Goal: Information Seeking & Learning: Learn about a topic

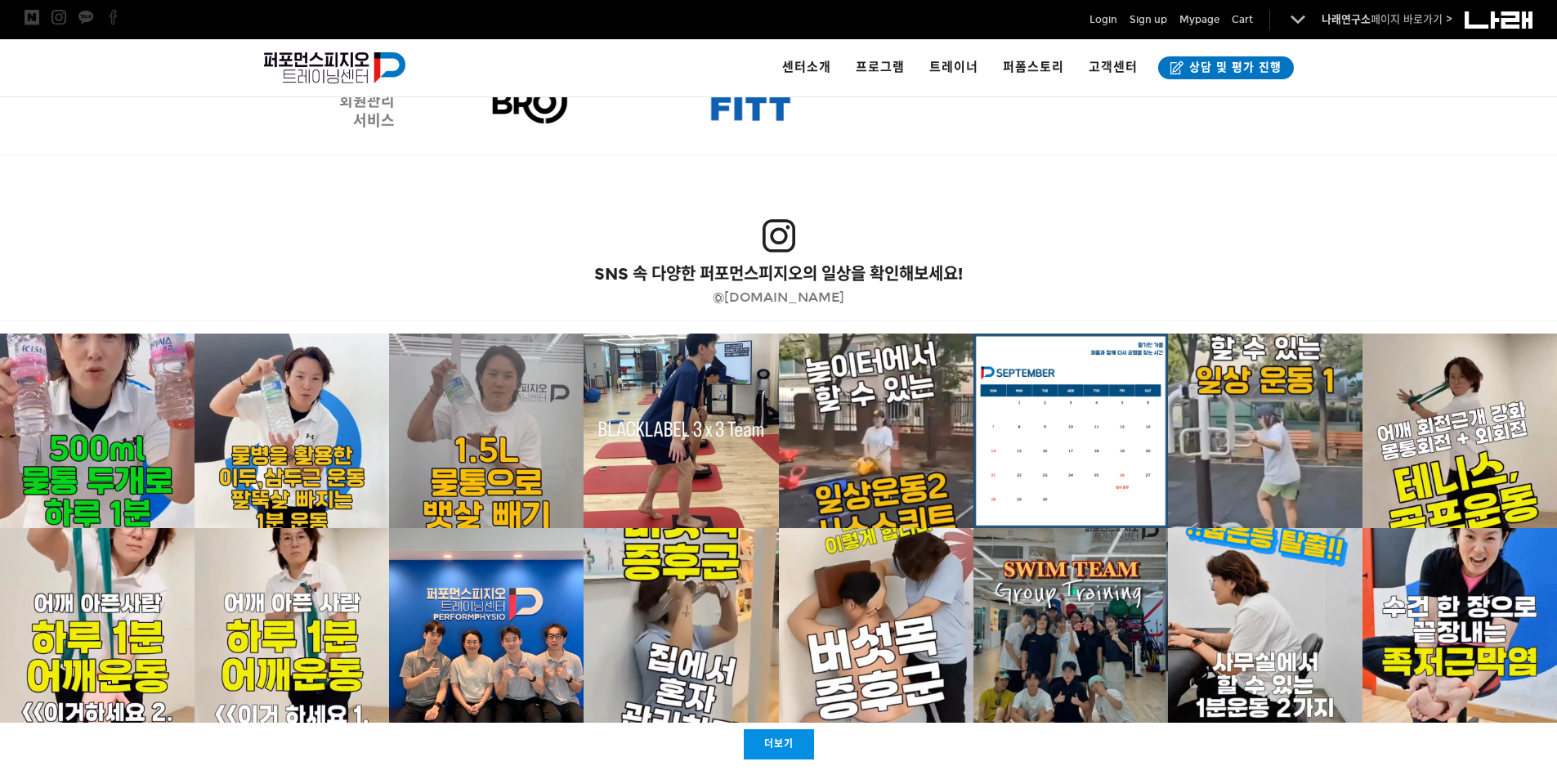
scroll to position [3116, 0]
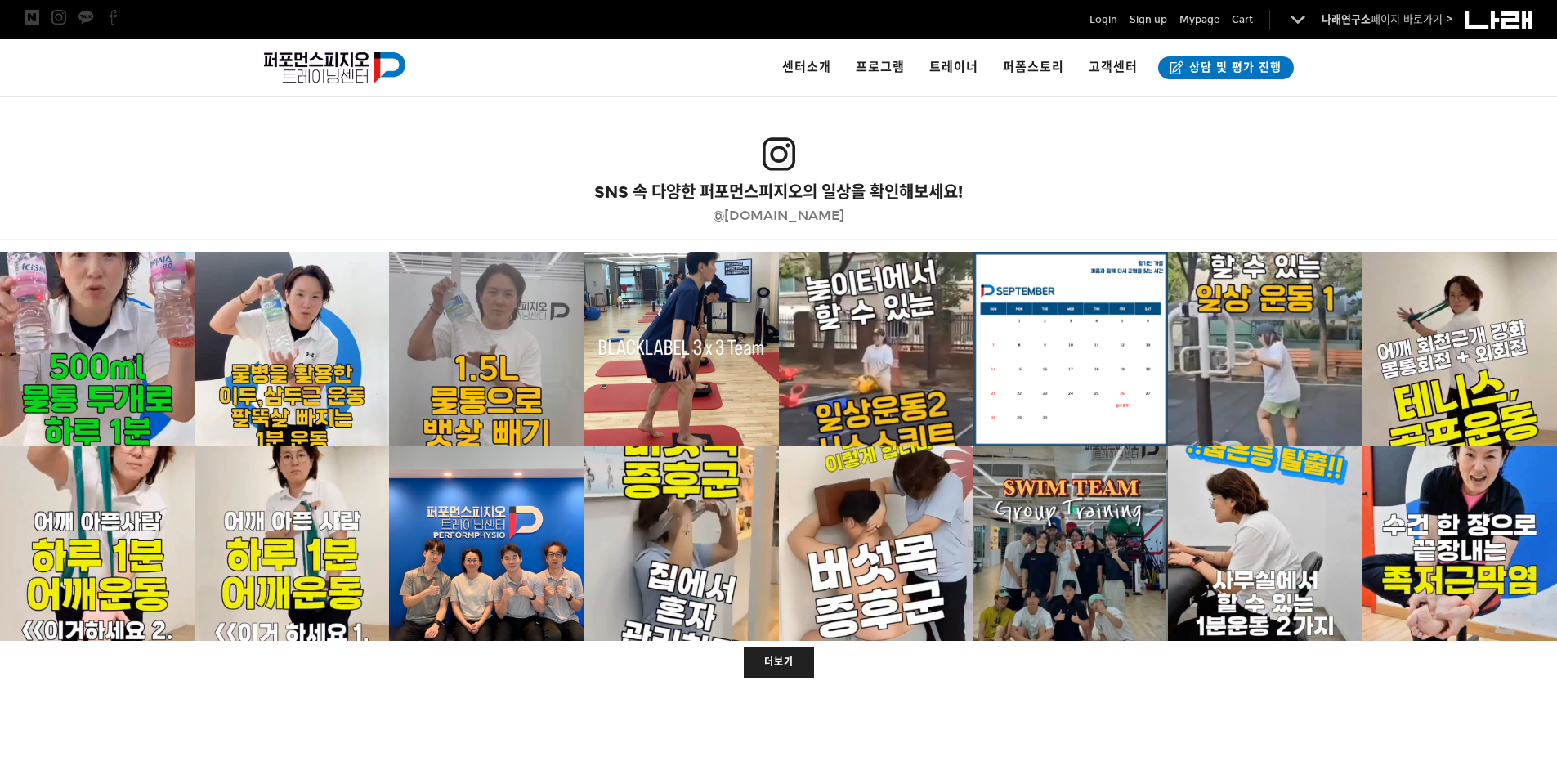
click at [763, 662] on link "더보기" at bounding box center [779, 663] width 70 height 31
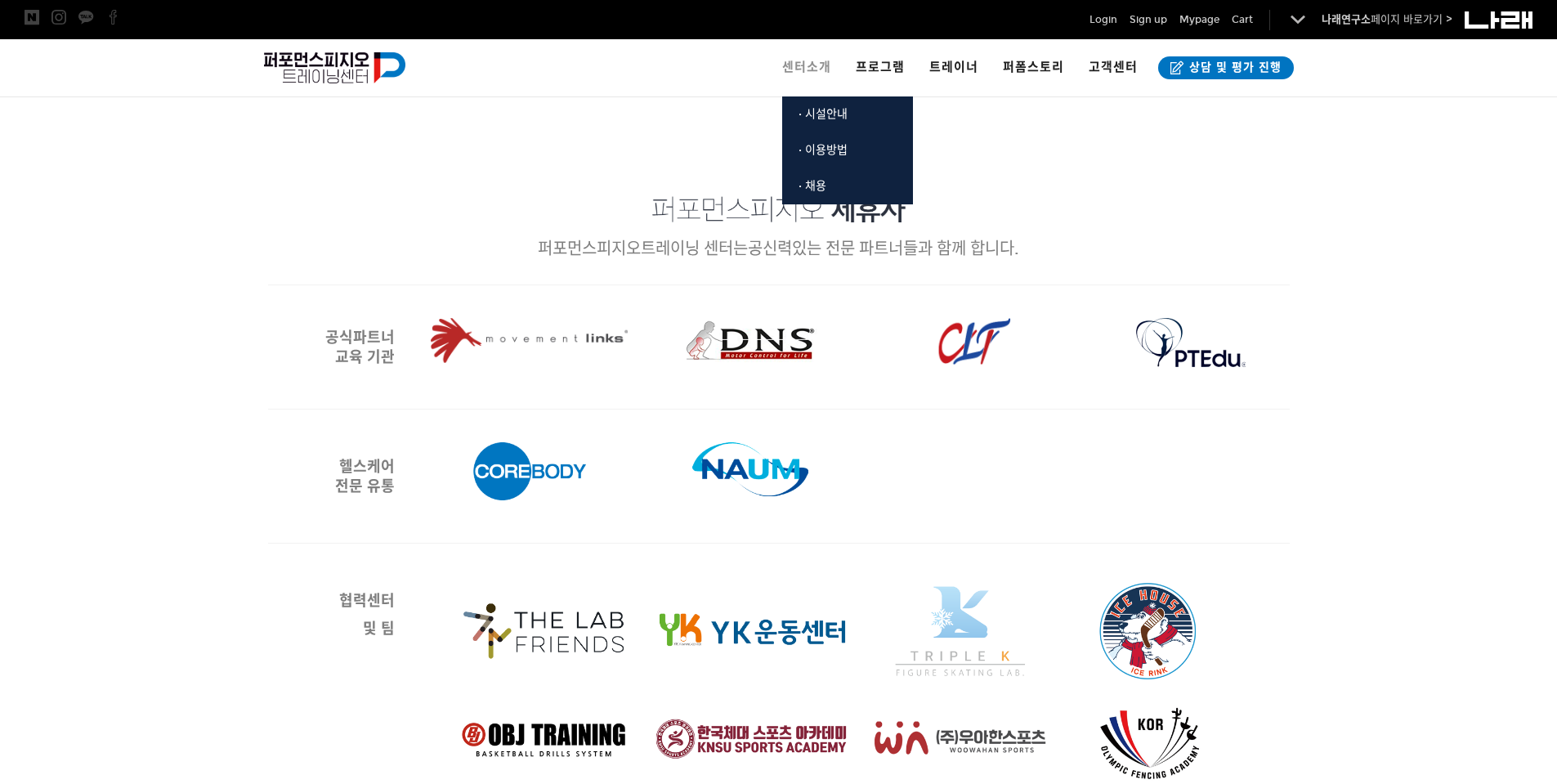
scroll to position [1997, 0]
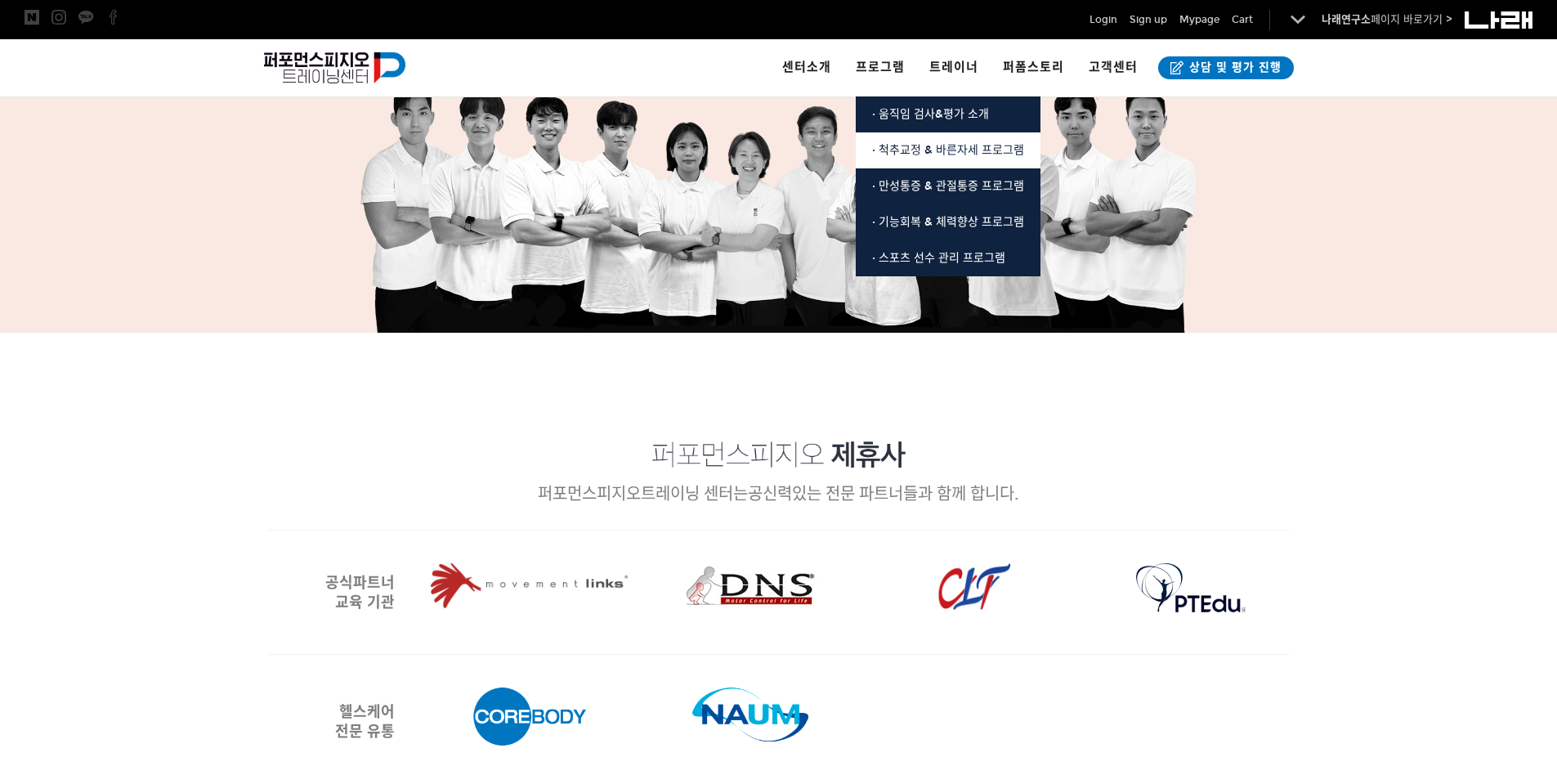
click at [917, 154] on span "· 척추교정 & 바른자세 프로그램" at bounding box center [948, 150] width 152 height 14
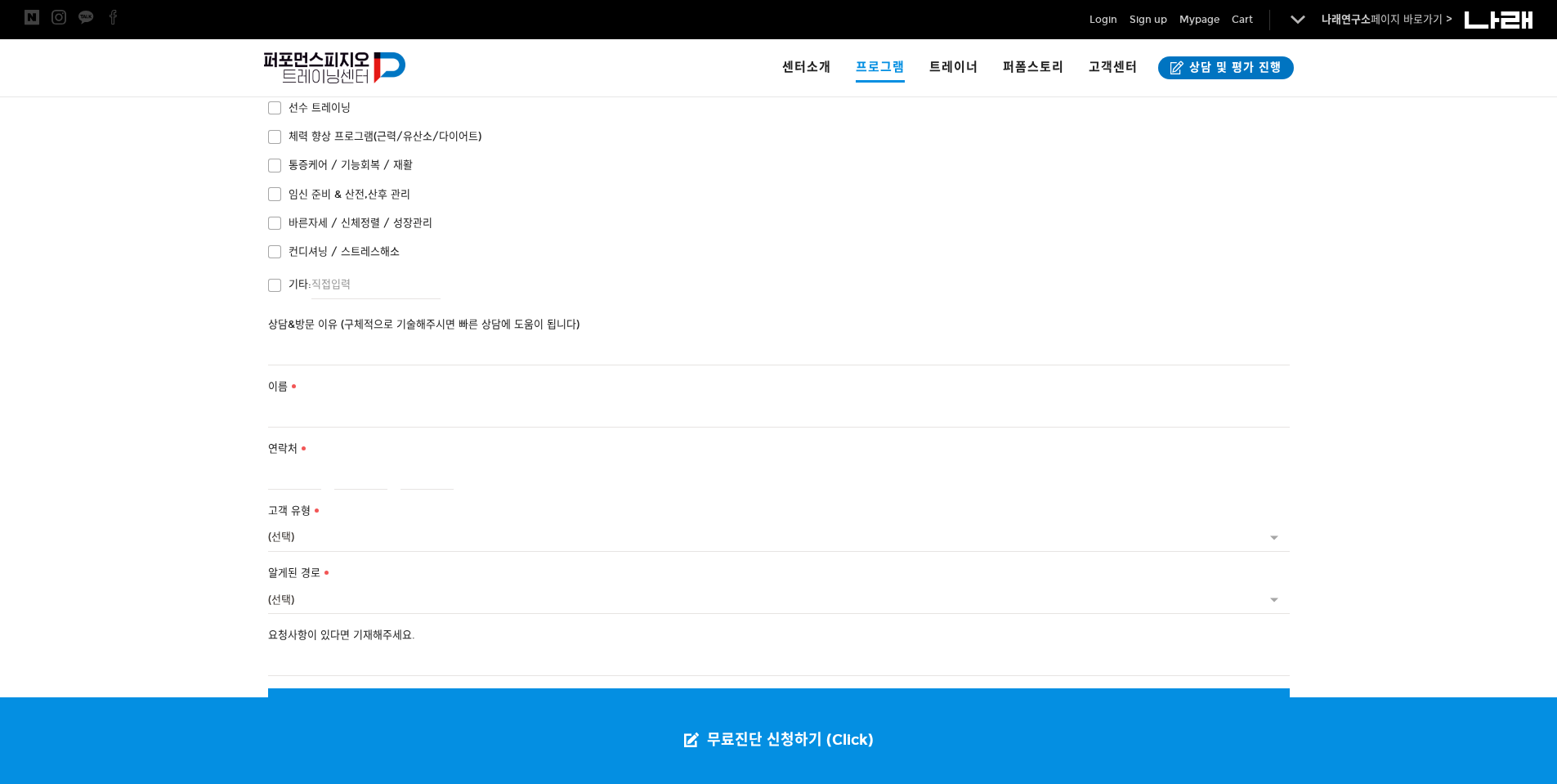
scroll to position [3469, 0]
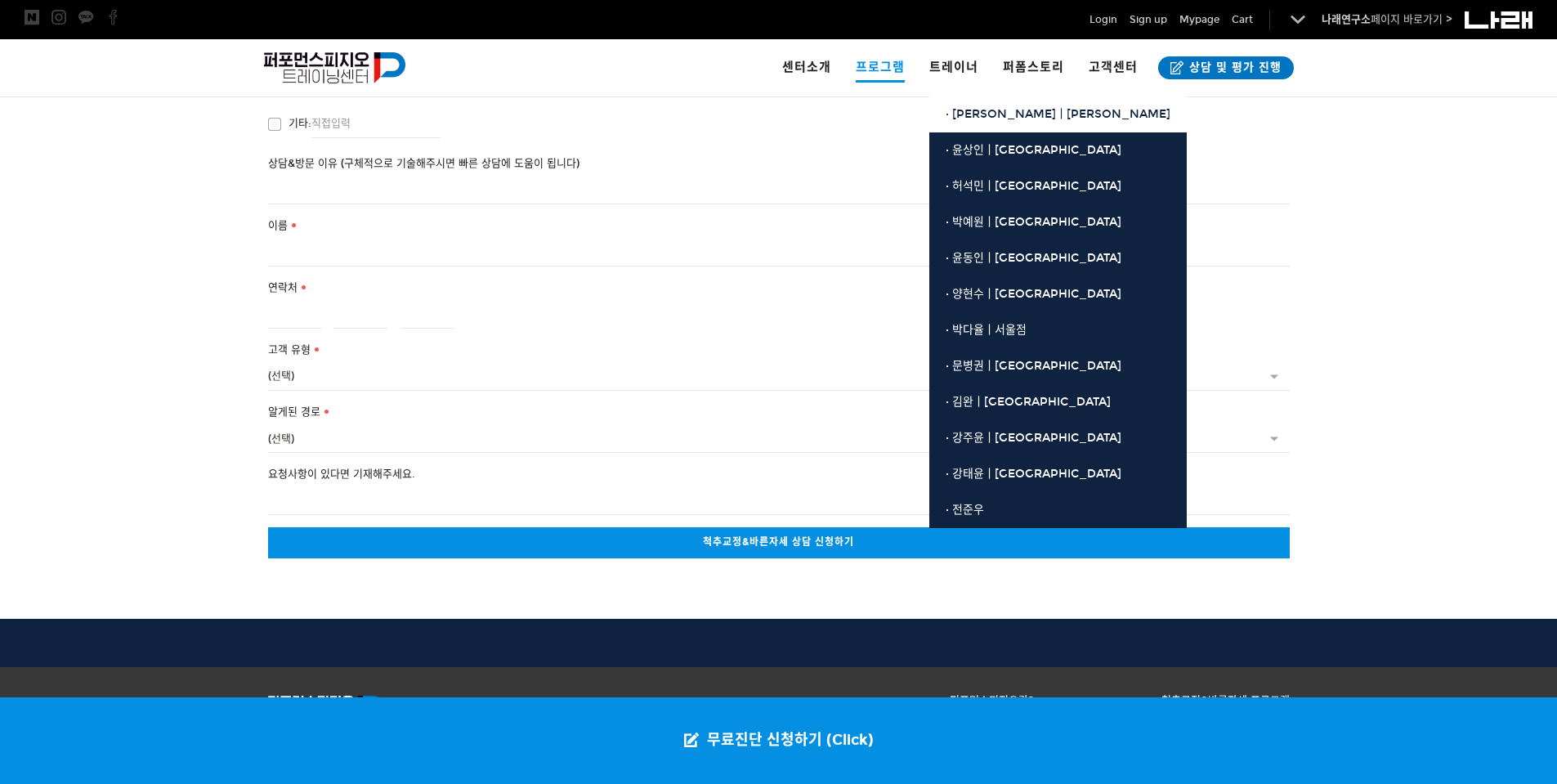
click at [965, 119] on span "· [PERSON_NAME]ㅣ[PERSON_NAME]" at bounding box center [1057, 114] width 225 height 14
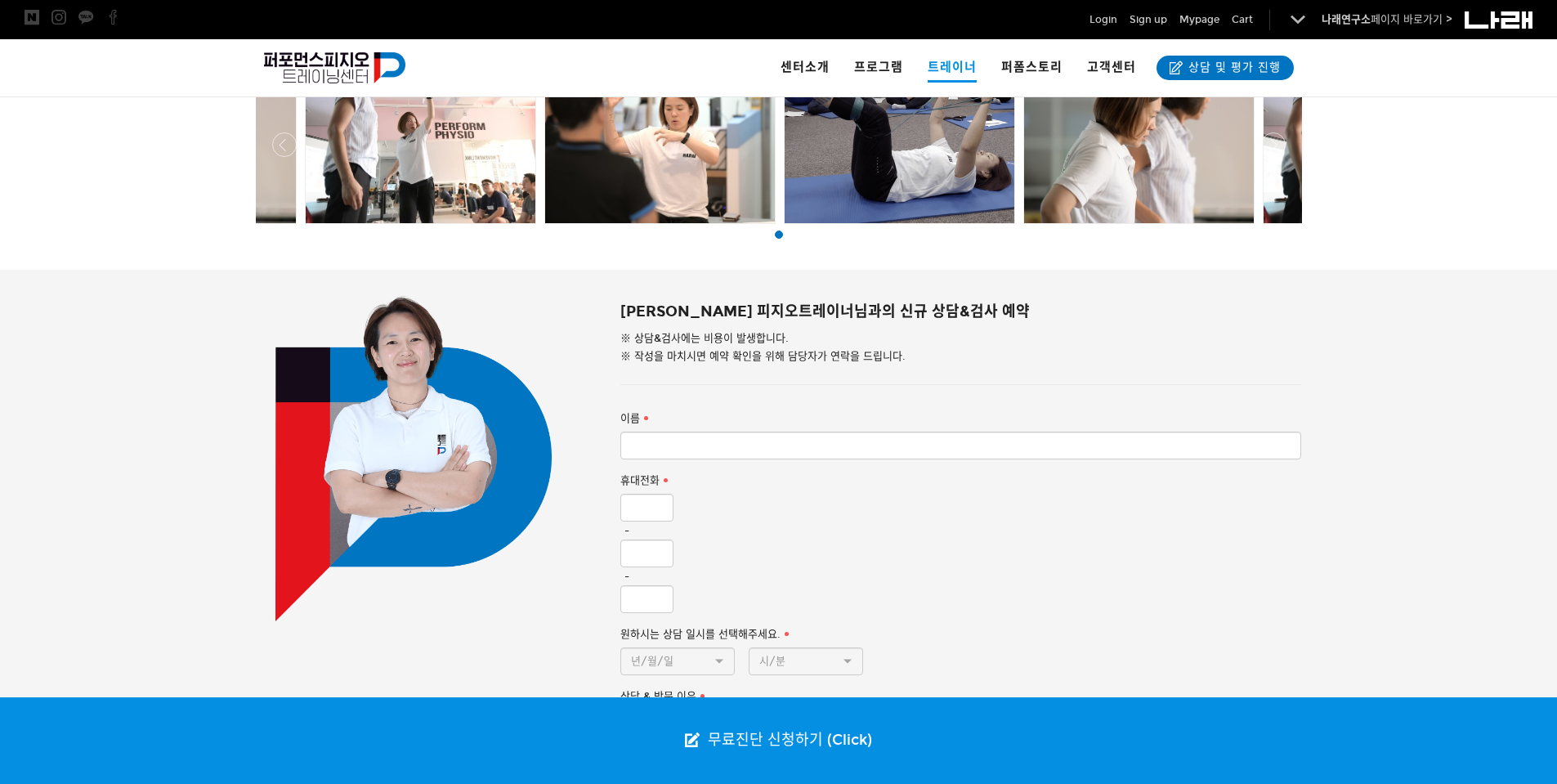
scroll to position [981, 0]
